Goal: Task Accomplishment & Management: Complete application form

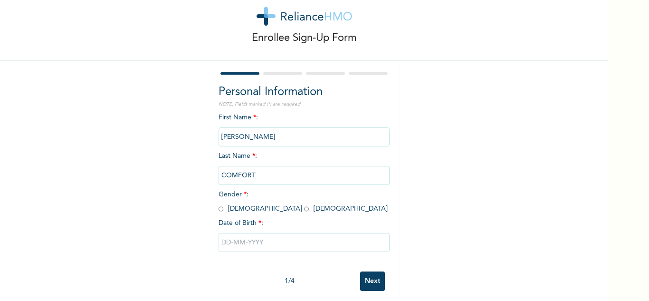
scroll to position [33, 0]
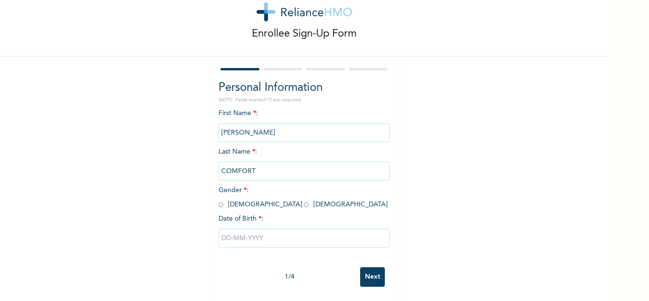
click at [248, 199] on span "Gender * : [DEMOGRAPHIC_DATA] [DEMOGRAPHIC_DATA]" at bounding box center [303, 197] width 169 height 21
click at [304, 200] on input "radio" at bounding box center [306, 204] width 5 height 9
radio input "true"
click at [248, 230] on input "text" at bounding box center [304, 238] width 171 height 19
select select "7"
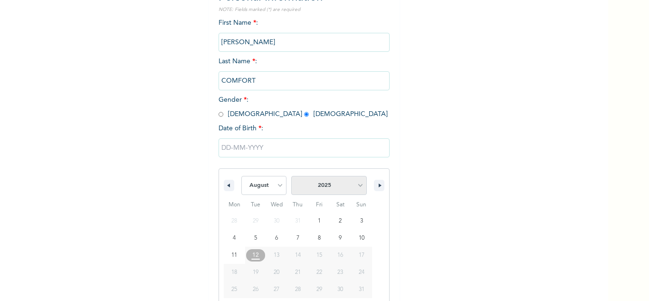
scroll to position [131, 0]
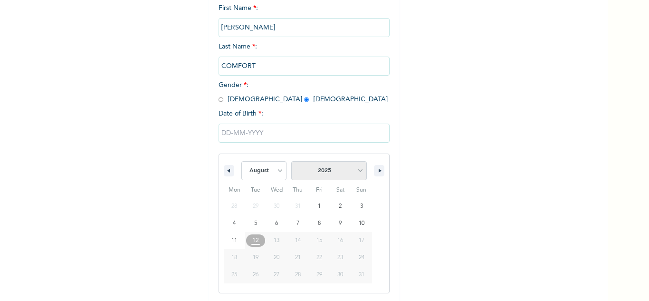
drag, startPoint x: 319, startPoint y: 174, endPoint x: 335, endPoint y: 166, distance: 17.4
click at [319, 174] on select "2025 2024 2023 2022 2021 2020 2019 2018 2017 2016 2015 2014 2013 2012 2011 2010…" at bounding box center [329, 170] width 76 height 19
select select "1972"
click at [311, 162] on select "2025 2024 2023 2022 2021 2020 2019 2018 2017 2016 2015 2014 2013 2012 2011 2010…" at bounding box center [329, 170] width 76 height 19
drag, startPoint x: 292, startPoint y: 175, endPoint x: 292, endPoint y: 168, distance: 7.6
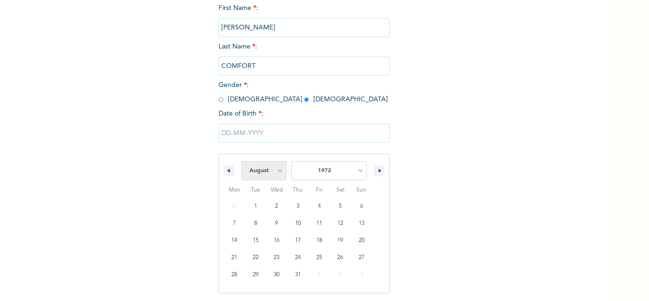
click at [287, 175] on select "January February March April May June July August September October November De…" at bounding box center [264, 170] width 46 height 19
select select "8"
click at [256, 162] on select "January February March April May June July August September October November De…" at bounding box center [264, 170] width 46 height 19
drag, startPoint x: 272, startPoint y: 238, endPoint x: 293, endPoint y: 238, distance: 21.4
type input "09/13/1972"
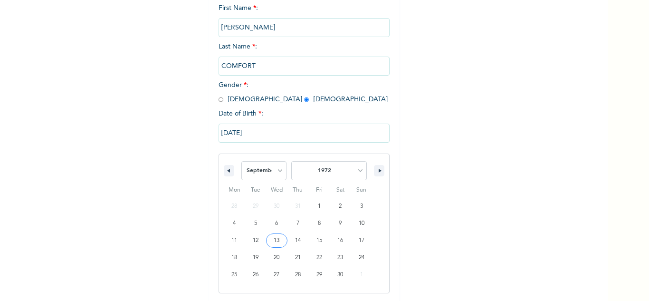
scroll to position [33, 0]
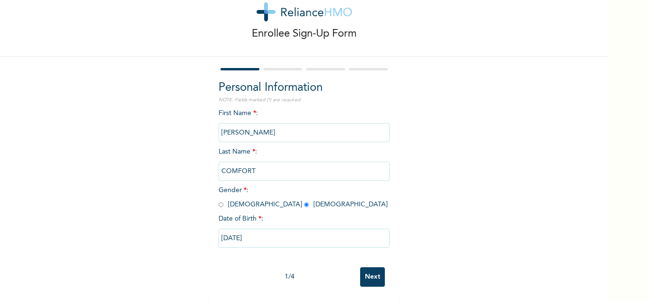
click at [360, 270] on input "Next" at bounding box center [372, 276] width 25 height 19
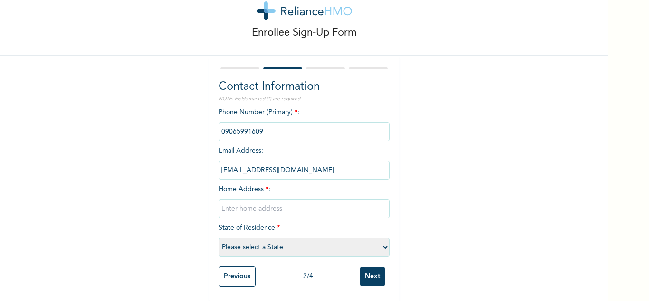
click at [282, 203] on input "text" at bounding box center [304, 208] width 171 height 19
type input "Bariga"
click at [259, 243] on select "Please select a State [PERSON_NAME] (FCT) [PERSON_NAME] Ibom [GEOGRAPHIC_DATA] …" at bounding box center [304, 247] width 171 height 19
select select "25"
click at [219, 238] on select "Please select a State [PERSON_NAME] (FCT) [PERSON_NAME] Ibom [GEOGRAPHIC_DATA] …" at bounding box center [304, 247] width 171 height 19
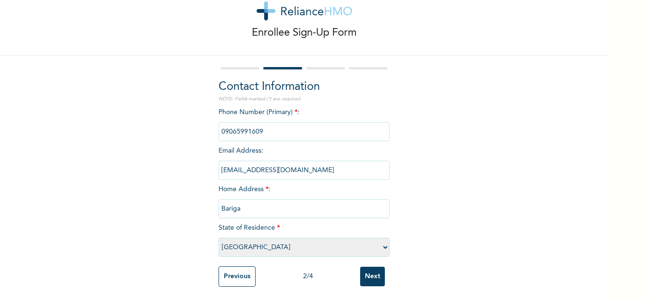
click at [376, 267] on input "Next" at bounding box center [372, 276] width 25 height 19
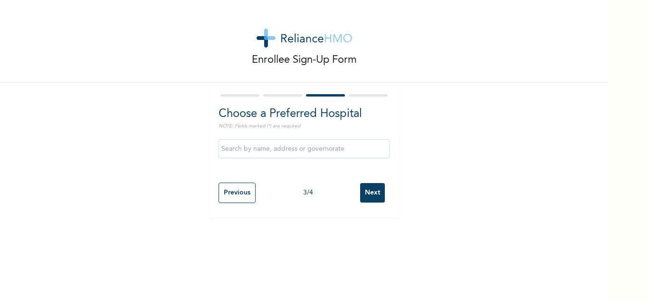
click at [373, 202] on input "Next" at bounding box center [372, 192] width 25 height 19
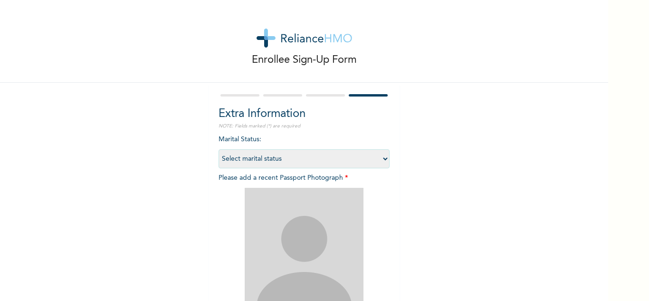
click at [323, 164] on select "Select marital status Single Married Divorced Widow/Widower" at bounding box center [304, 158] width 171 height 19
select select "2"
click at [219, 149] on select "Select marital status Single Married Divorced Widow/Widower" at bounding box center [304, 158] width 171 height 19
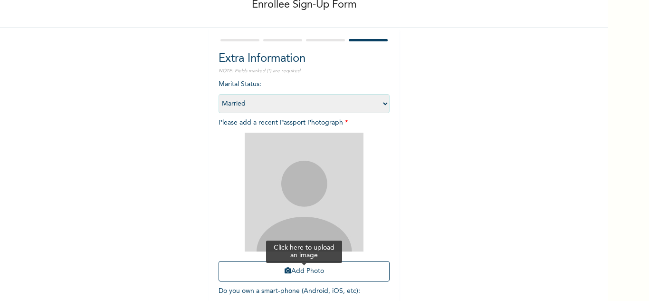
scroll to position [116, 0]
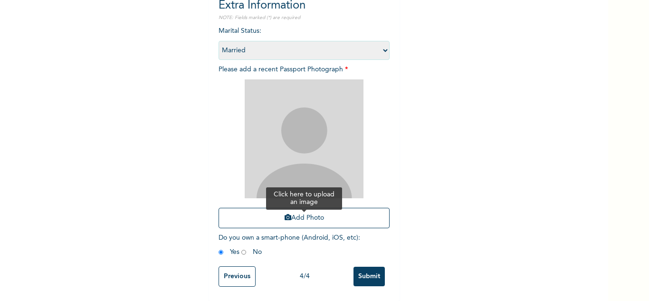
drag, startPoint x: 259, startPoint y: 210, endPoint x: 260, endPoint y: 214, distance: 4.8
click at [260, 214] on button "Add Photo" at bounding box center [304, 218] width 171 height 20
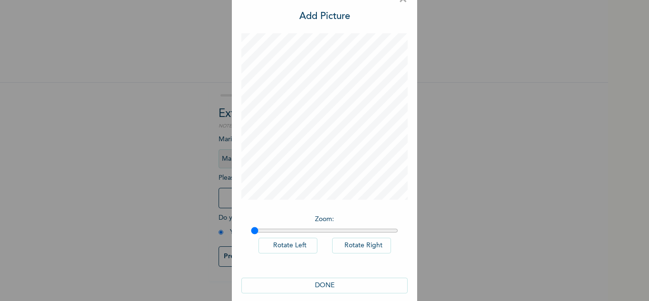
scroll to position [31, 0]
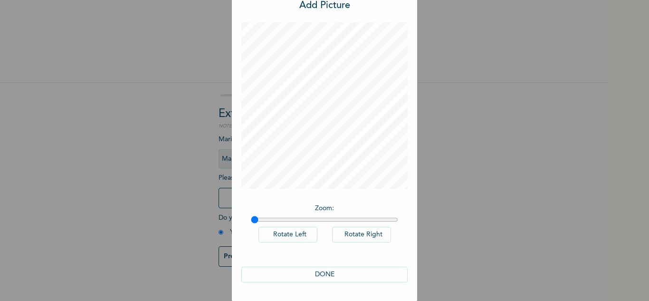
click at [317, 274] on button "DONE" at bounding box center [324, 275] width 166 height 16
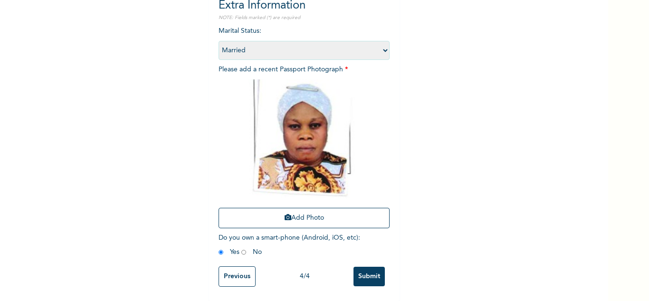
scroll to position [116, 0]
click at [371, 270] on input "Submit" at bounding box center [369, 276] width 31 height 19
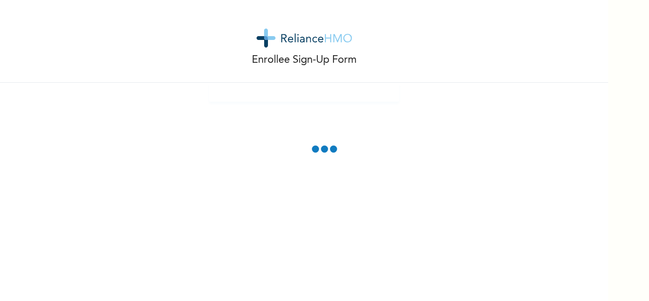
scroll to position [0, 0]
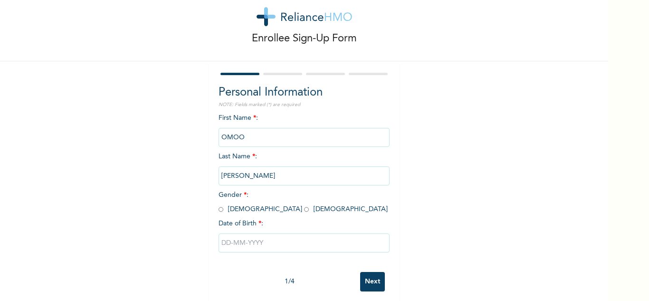
scroll to position [33, 0]
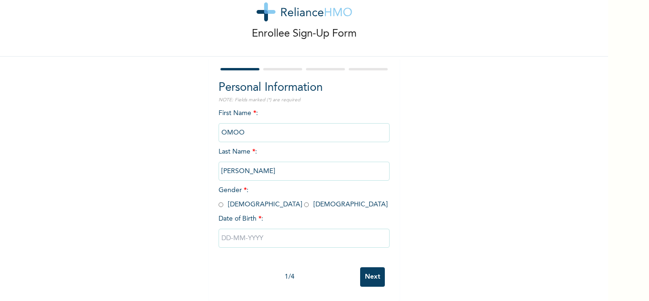
click at [219, 200] on input "radio" at bounding box center [221, 204] width 5 height 9
radio input "true"
click at [237, 229] on input "text" at bounding box center [304, 238] width 171 height 19
select select "7"
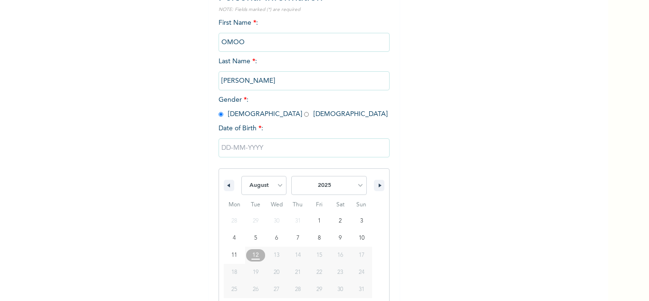
scroll to position [131, 0]
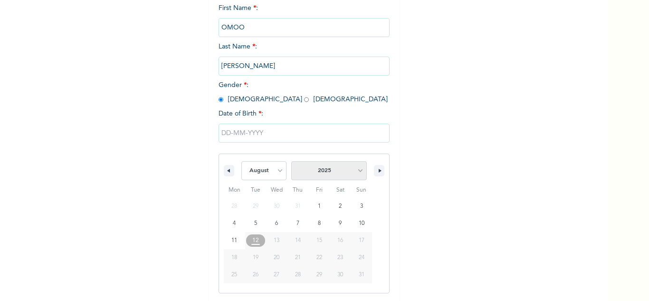
drag, startPoint x: 339, startPoint y: 173, endPoint x: 340, endPoint y: 162, distance: 11.4
click at [339, 173] on select "2025 2024 2023 2022 2021 2020 2019 2018 2017 2016 2015 2014 2013 2012 2011 2010…" at bounding box center [329, 170] width 76 height 19
select select "1989"
click at [311, 162] on select "2025 2024 2023 2022 2021 2020 2019 2018 2017 2016 2015 2014 2013 2012 2011 2010…" at bounding box center [329, 170] width 76 height 19
click at [280, 163] on select "January February March April May June July August September October November De…" at bounding box center [264, 170] width 46 height 19
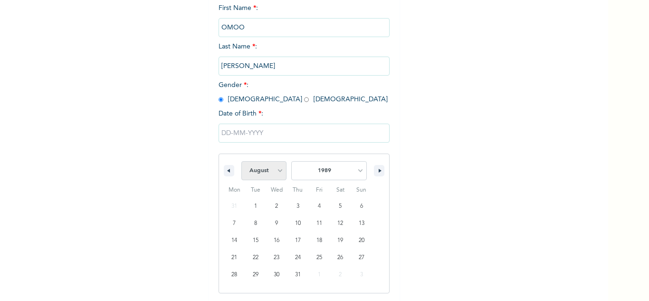
select select "4"
click at [256, 162] on select "January February March April May June July August September October November De…" at bounding box center [264, 170] width 46 height 19
type input "05/15/1989"
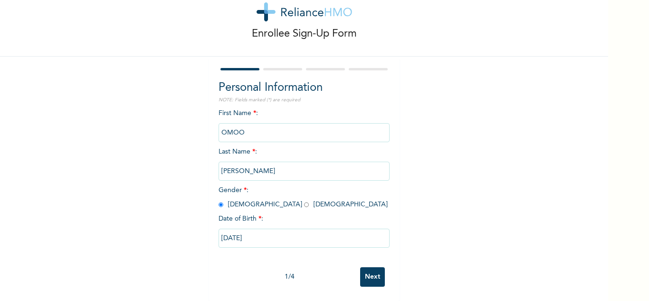
click at [364, 268] on input "Next" at bounding box center [372, 276] width 25 height 19
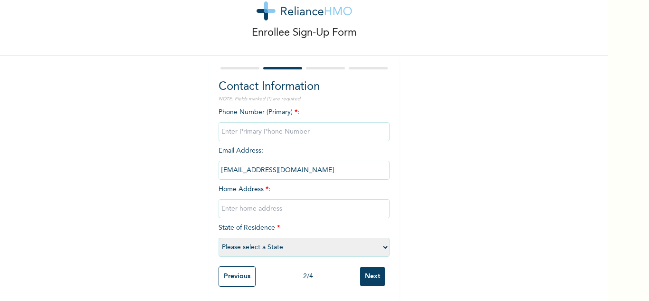
click at [285, 208] on input "text" at bounding box center [304, 208] width 171 height 19
type input "Ijebu"
click at [290, 241] on select "Please select a State [PERSON_NAME] (FCT) [PERSON_NAME] Ibom [GEOGRAPHIC_DATA] …" at bounding box center [304, 247] width 171 height 19
select select "25"
click at [219, 238] on select "Please select a State [PERSON_NAME] (FCT) [PERSON_NAME] Ibom [GEOGRAPHIC_DATA] …" at bounding box center [304, 247] width 171 height 19
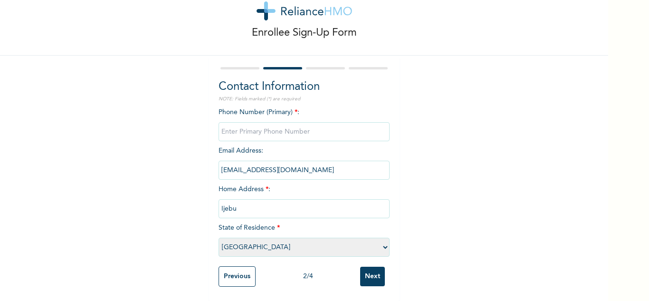
click at [366, 267] on input "Next" at bounding box center [372, 276] width 25 height 19
type input "08144376038"
click at [371, 270] on input "Next" at bounding box center [372, 276] width 25 height 19
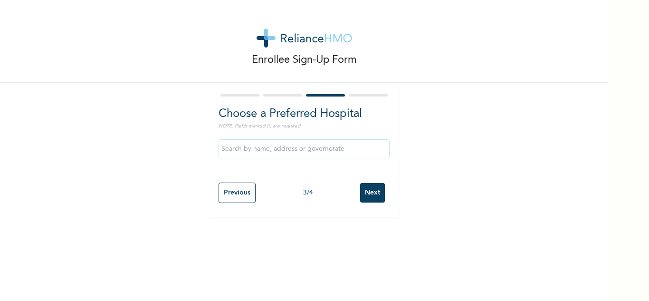
click at [373, 195] on input "Next" at bounding box center [372, 192] width 25 height 19
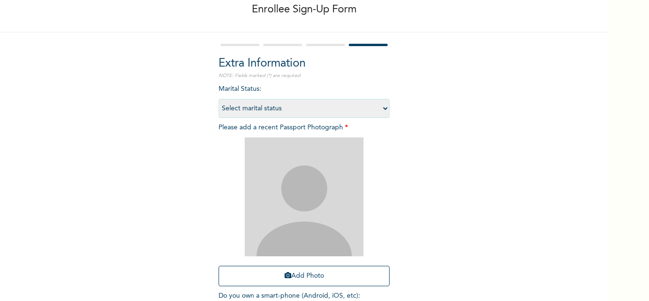
scroll to position [116, 0]
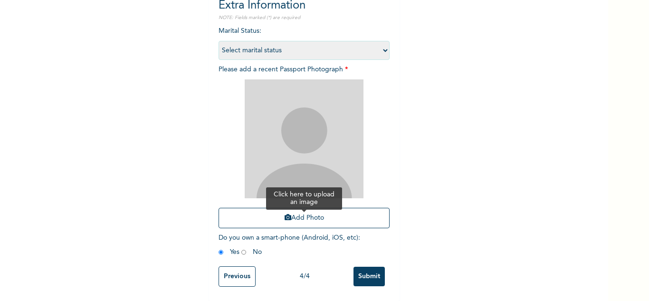
click at [308, 214] on button "Add Photo" at bounding box center [304, 218] width 171 height 20
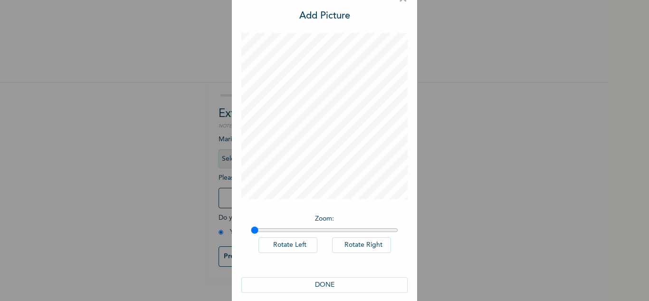
scroll to position [31, 0]
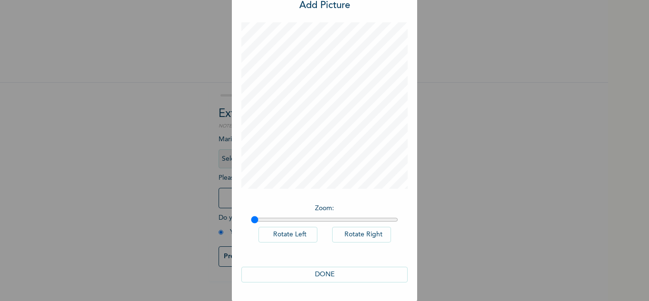
click at [309, 282] on div "DONE" at bounding box center [324, 274] width 166 height 35
click at [318, 275] on button "DONE" at bounding box center [324, 275] width 166 height 16
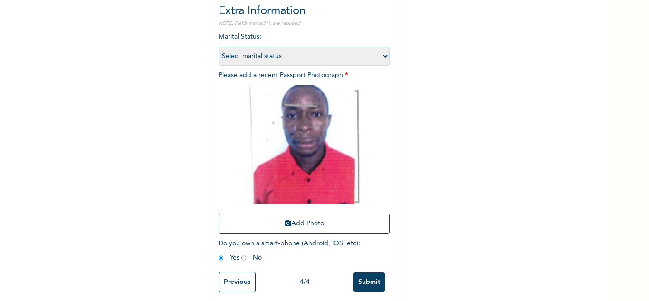
scroll to position [116, 0]
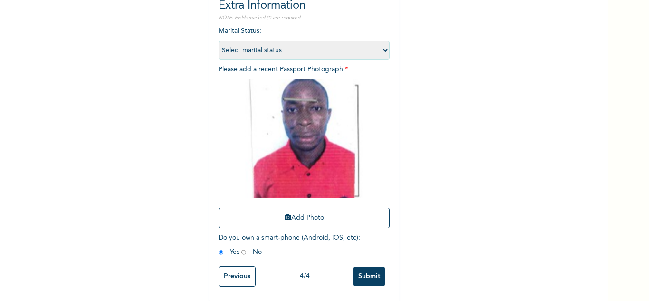
click at [367, 274] on input "Submit" at bounding box center [369, 276] width 31 height 19
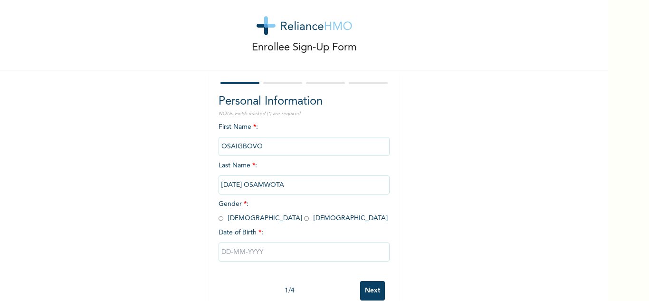
scroll to position [33, 0]
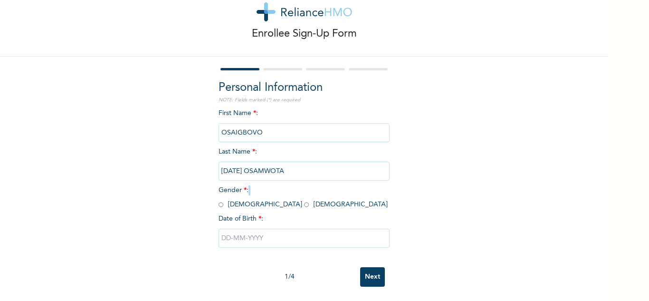
click at [220, 197] on span "Gender * : Male Female" at bounding box center [303, 197] width 169 height 21
click at [219, 200] on input "radio" at bounding box center [221, 204] width 5 height 9
radio input "true"
click at [252, 230] on input "text" at bounding box center [304, 238] width 171 height 19
select select "7"
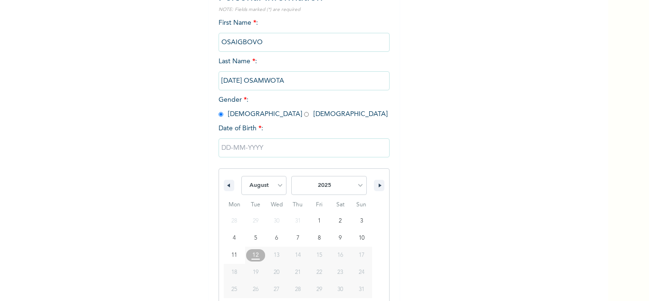
scroll to position [131, 0]
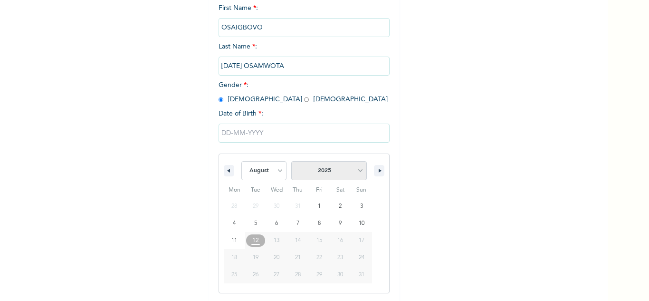
drag, startPoint x: 336, startPoint y: 172, endPoint x: 337, endPoint y: 165, distance: 6.7
click at [336, 172] on select "2025 2024 2023 2022 2021 2020 2019 2018 2017 2016 2015 2014 2013 2012 2011 2010…" at bounding box center [329, 170] width 76 height 19
select select "1975"
click at [311, 162] on select "2025 2024 2023 2022 2021 2020 2019 2018 2017 2016 2015 2014 2013 2012 2011 2010…" at bounding box center [329, 170] width 76 height 19
type input "08/07/1975"
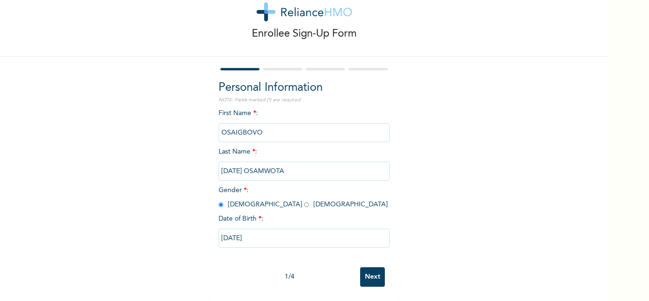
scroll to position [33, 0]
click at [361, 267] on input "Next" at bounding box center [372, 276] width 25 height 19
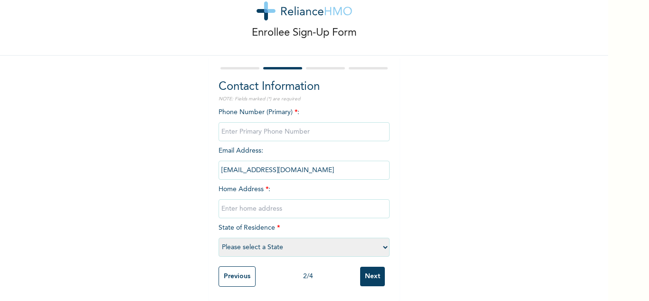
scroll to position [34, 0]
click at [285, 209] on input "text" at bounding box center [304, 208] width 171 height 19
type input "Lekki"
click at [282, 241] on select "Please select a State [PERSON_NAME] (FCT) [PERSON_NAME] Ibom [GEOGRAPHIC_DATA] …" at bounding box center [304, 247] width 171 height 19
select select "25"
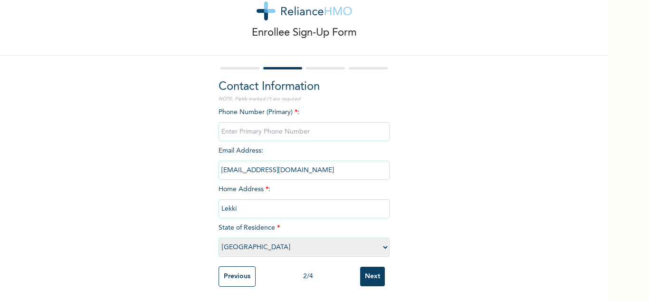
click at [219, 238] on select "Please select a State [PERSON_NAME] (FCT) [PERSON_NAME] Ibom [GEOGRAPHIC_DATA] …" at bounding box center [304, 247] width 171 height 19
click at [376, 269] on input "Next" at bounding box center [372, 276] width 25 height 19
click at [260, 127] on input "phone" at bounding box center [304, 131] width 171 height 19
type input "09060848366"
click at [376, 272] on input "Next" at bounding box center [372, 276] width 25 height 19
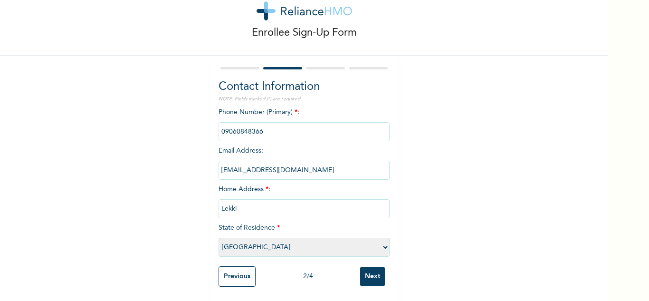
scroll to position [0, 0]
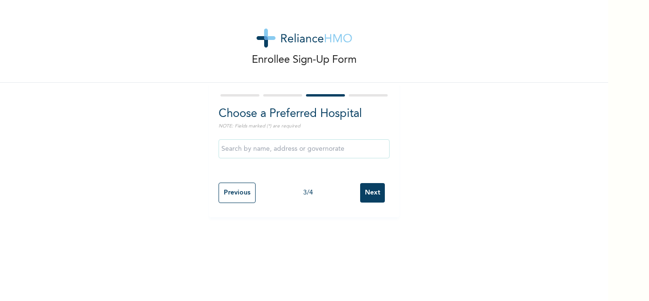
click at [367, 201] on input "Next" at bounding box center [372, 192] width 25 height 19
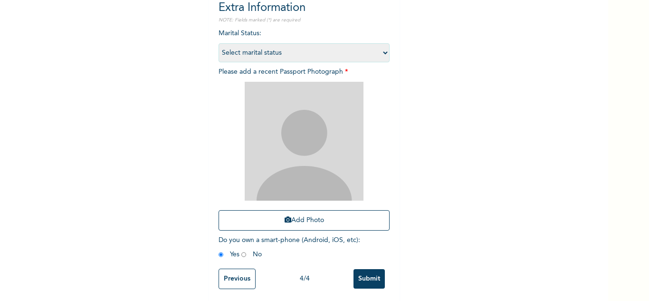
scroll to position [116, 0]
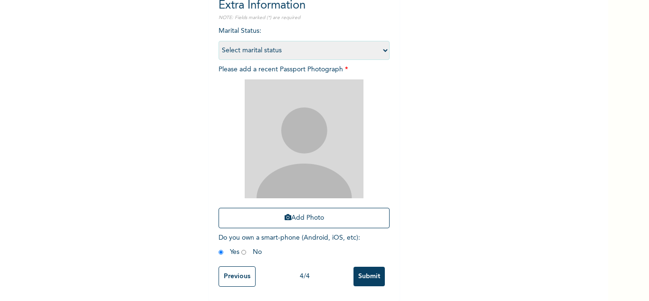
click at [298, 52] on select "Select marital status Single Married Divorced Widow/Widower" at bounding box center [304, 50] width 171 height 19
select select "2"
click at [219, 41] on select "Select marital status Single Married Divorced Widow/Widower" at bounding box center [304, 50] width 171 height 19
click at [283, 215] on button "Add Photo" at bounding box center [304, 218] width 171 height 20
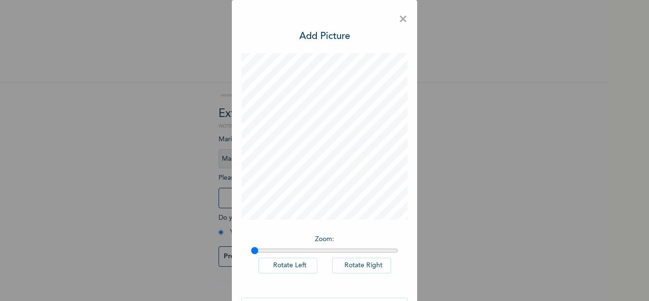
scroll to position [31, 0]
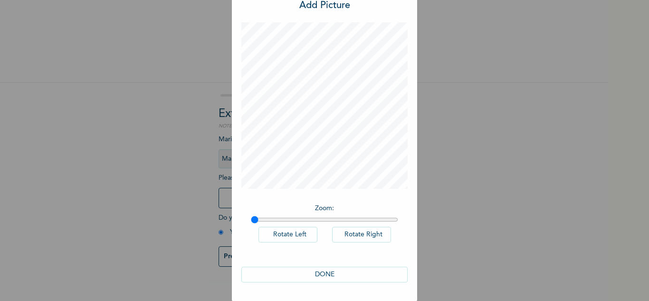
click at [300, 277] on button "DONE" at bounding box center [324, 275] width 166 height 16
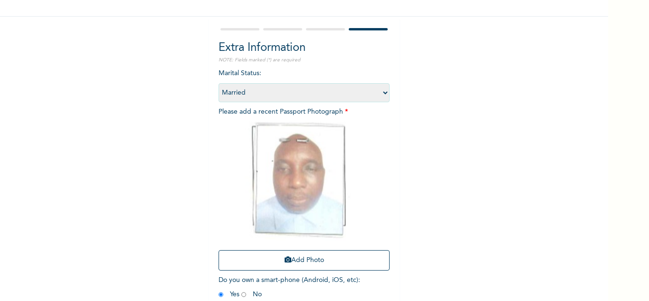
scroll to position [116, 0]
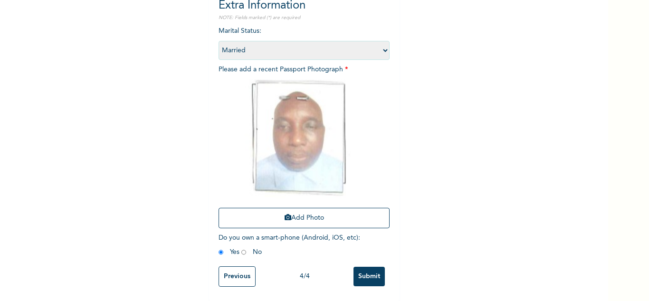
click at [372, 275] on input "Submit" at bounding box center [369, 276] width 31 height 19
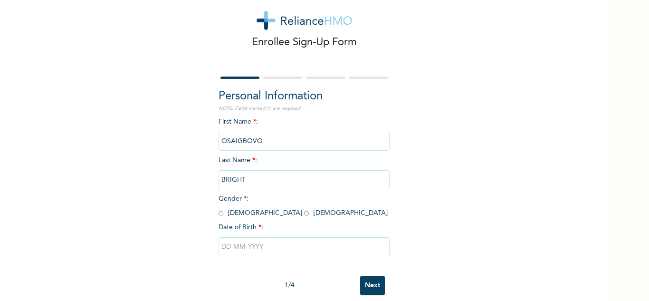
scroll to position [33, 0]
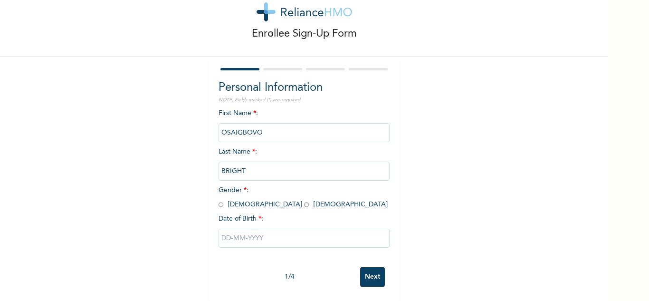
click at [219, 200] on input "radio" at bounding box center [221, 204] width 5 height 9
radio input "true"
click at [244, 233] on input "text" at bounding box center [304, 238] width 171 height 19
select select "7"
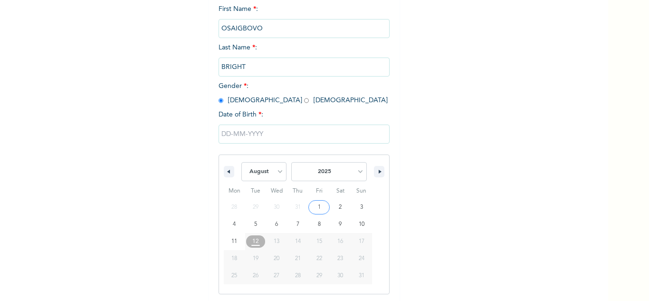
scroll to position [131, 0]
click at [329, 176] on select "2025 2024 2023 2022 2021 2020 2019 2018 2017 2016 2015 2014 2013 2012 2011 2010…" at bounding box center [329, 170] width 76 height 19
select select "2011"
click at [311, 162] on select "2025 2024 2023 2022 2021 2020 2019 2018 2017 2016 2015 2014 2013 2012 2011 2010…" at bounding box center [329, 170] width 76 height 19
click at [273, 178] on select "January February March April May June July August September October November De…" at bounding box center [264, 170] width 46 height 19
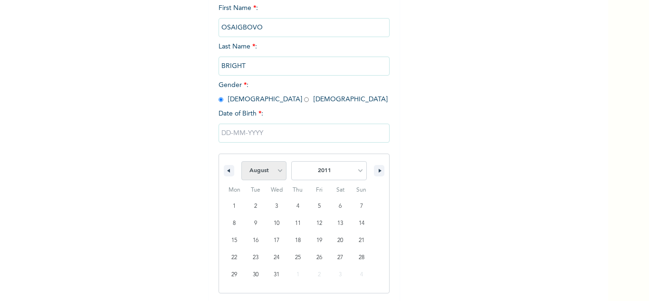
select select "3"
click at [256, 162] on select "January February March April May June July August September October November De…" at bounding box center [264, 170] width 46 height 19
type input "[DATE]"
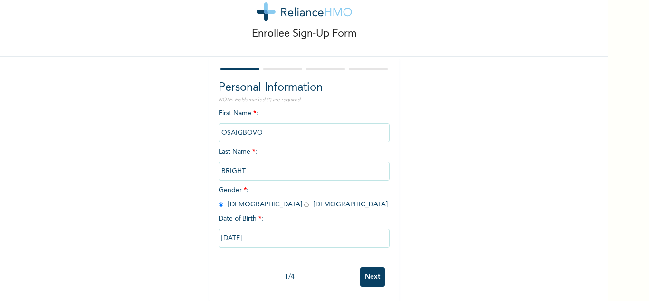
scroll to position [33, 0]
click at [369, 271] on input "Next" at bounding box center [372, 276] width 25 height 19
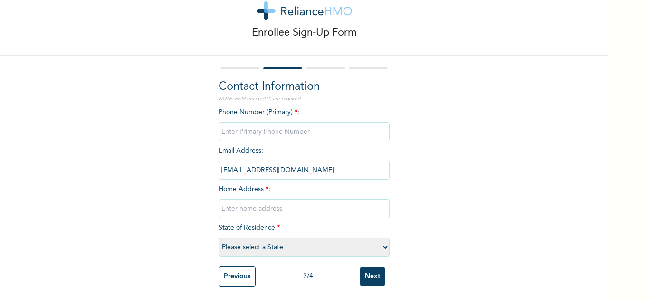
click at [280, 203] on input "text" at bounding box center [304, 208] width 171 height 19
type input "Ibeju Lekki"
click at [279, 241] on select "Please select a State [PERSON_NAME] (FCT) [PERSON_NAME] Ibom [GEOGRAPHIC_DATA] …" at bounding box center [304, 247] width 171 height 19
select select "25"
click at [219, 238] on select "Please select a State [PERSON_NAME] (FCT) [PERSON_NAME] Ibom [GEOGRAPHIC_DATA] …" at bounding box center [304, 247] width 171 height 19
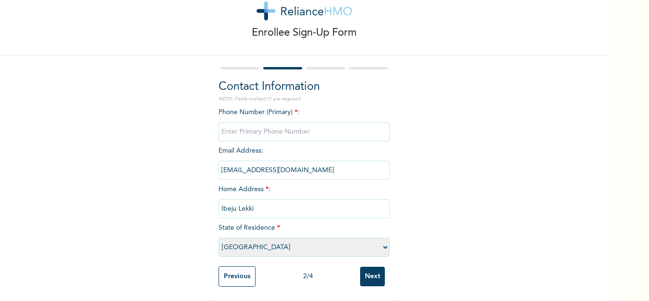
click at [376, 267] on input "Next" at bounding box center [372, 276] width 25 height 19
type input "08028455036"
click at [475, 197] on div "Enrollee Sign-Up Form Contact Information NOTE: Fields marked (*) are required …" at bounding box center [304, 137] width 608 height 328
click at [369, 269] on input "Next" at bounding box center [372, 276] width 25 height 19
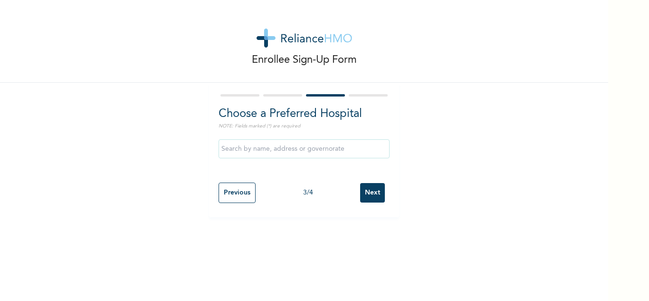
scroll to position [0, 0]
click at [368, 189] on input "Next" at bounding box center [372, 192] width 25 height 19
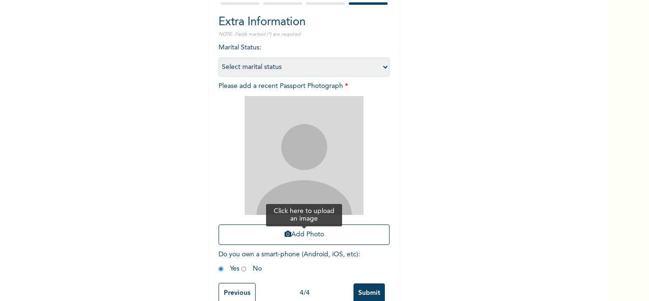
scroll to position [116, 0]
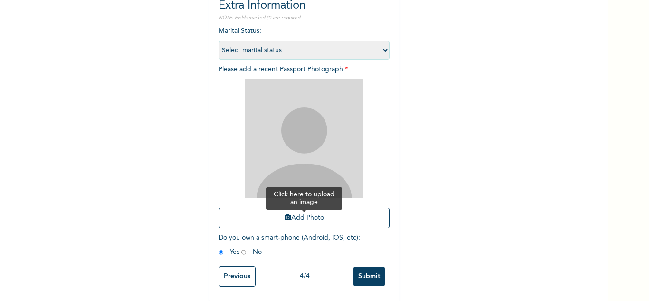
click at [293, 211] on button "Add Photo" at bounding box center [304, 218] width 171 height 20
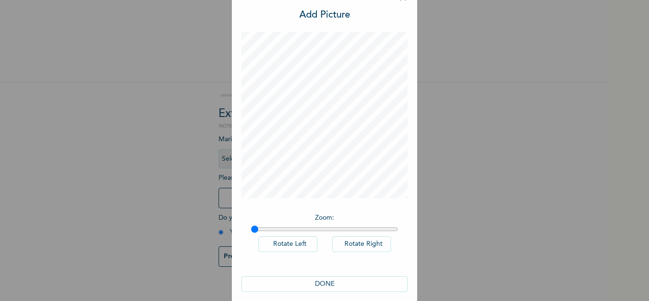
scroll to position [31, 0]
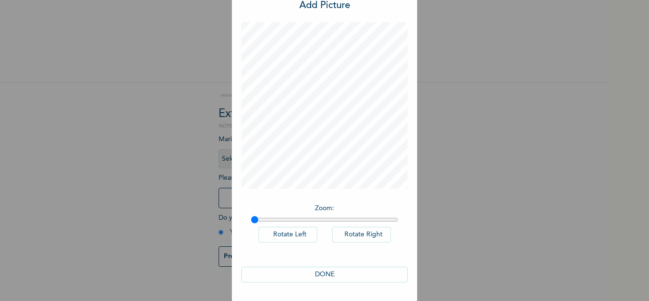
click at [290, 271] on button "DONE" at bounding box center [324, 275] width 166 height 16
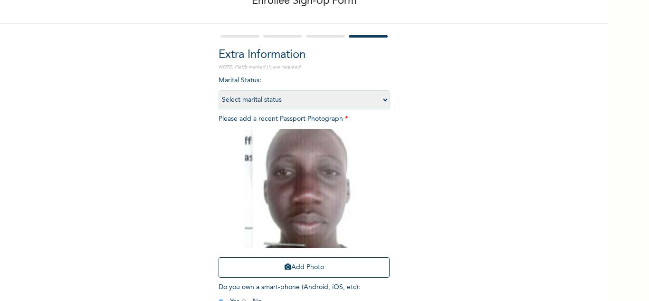
scroll to position [116, 0]
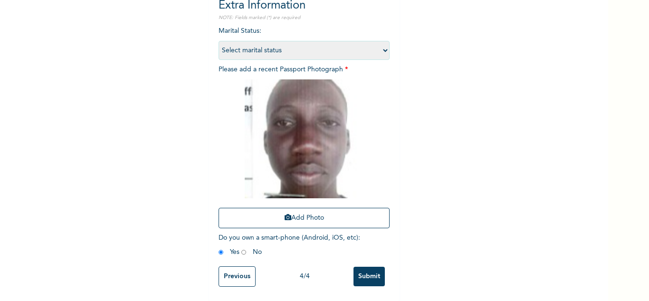
click at [360, 270] on input "Submit" at bounding box center [369, 276] width 31 height 19
